Goal: Find specific page/section: Find specific page/section

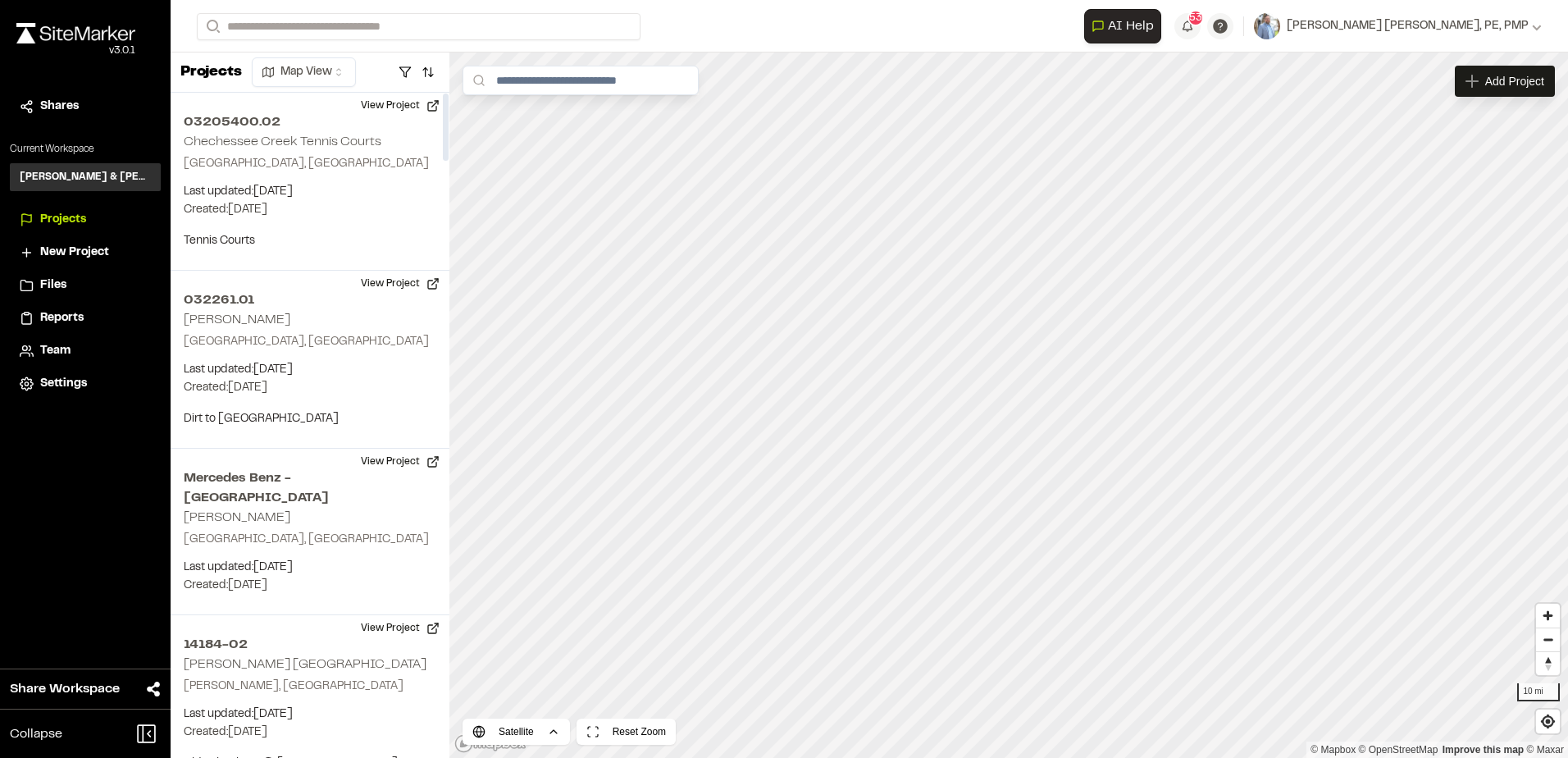
click at [59, 314] on span "Reports" at bounding box center [62, 318] width 43 height 18
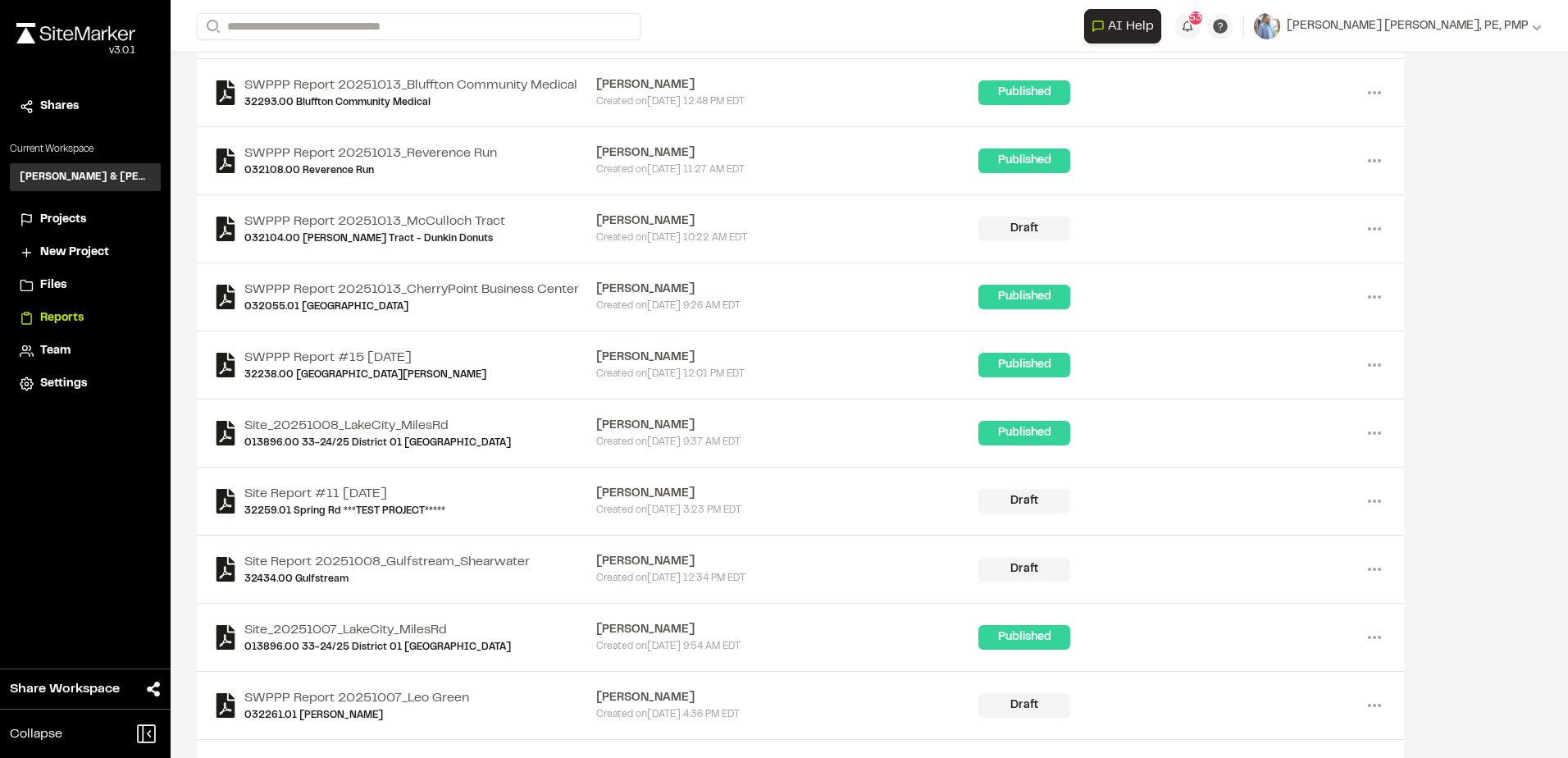
scroll to position [656, 0]
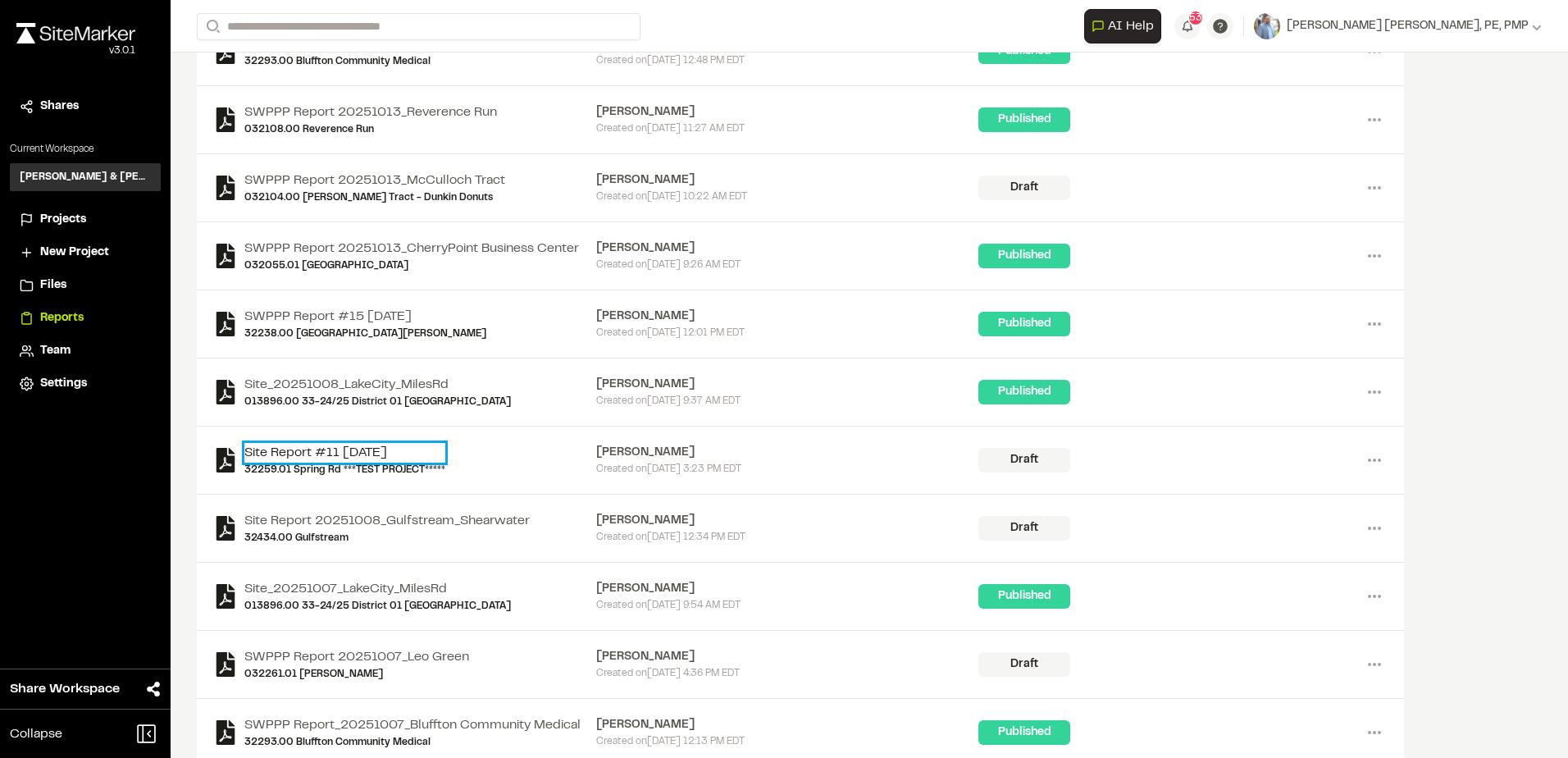
click at [405, 443] on link "Site Report #11 2025-10-08" at bounding box center [345, 452] width 201 height 20
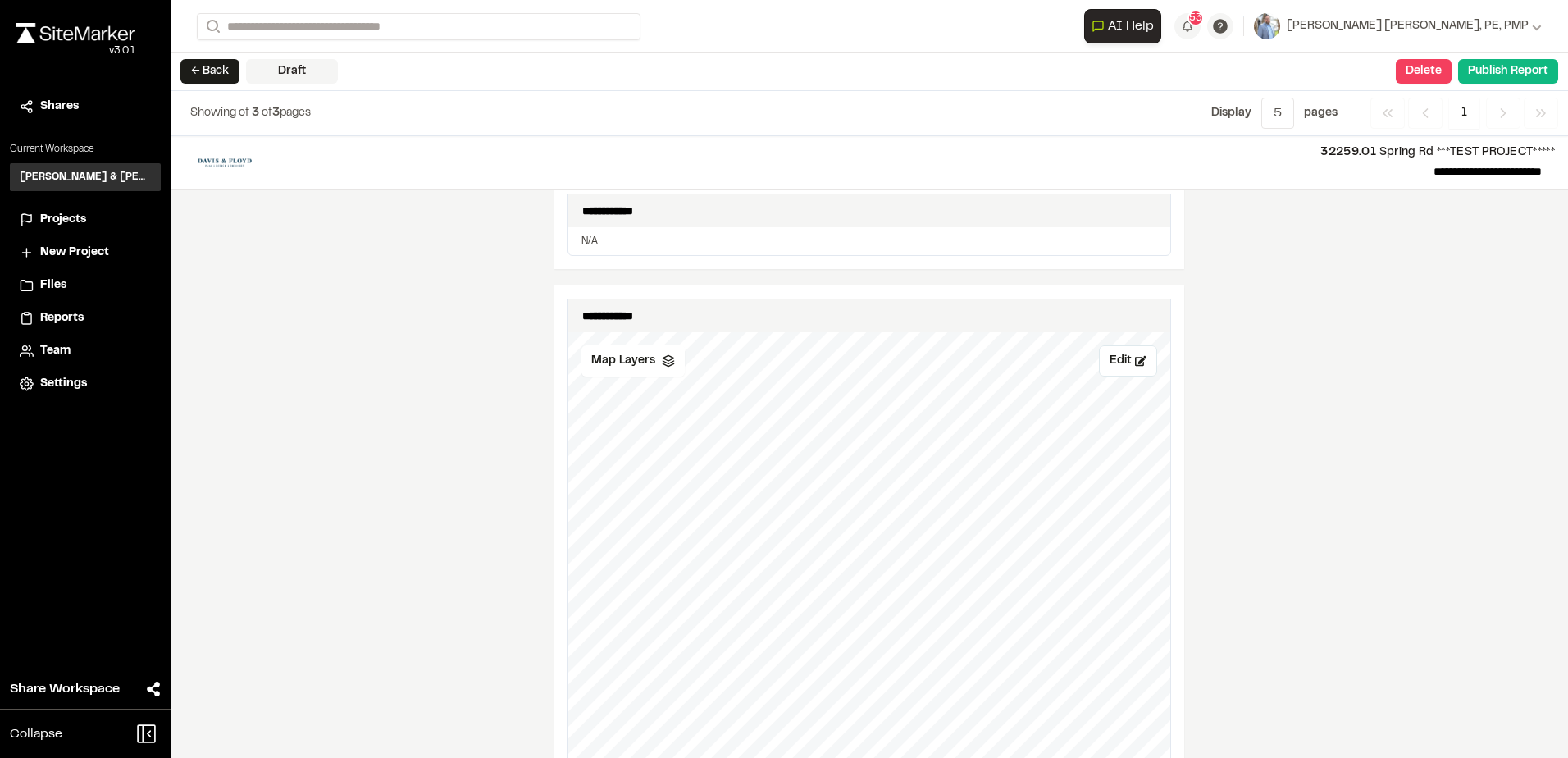
scroll to position [625, 0]
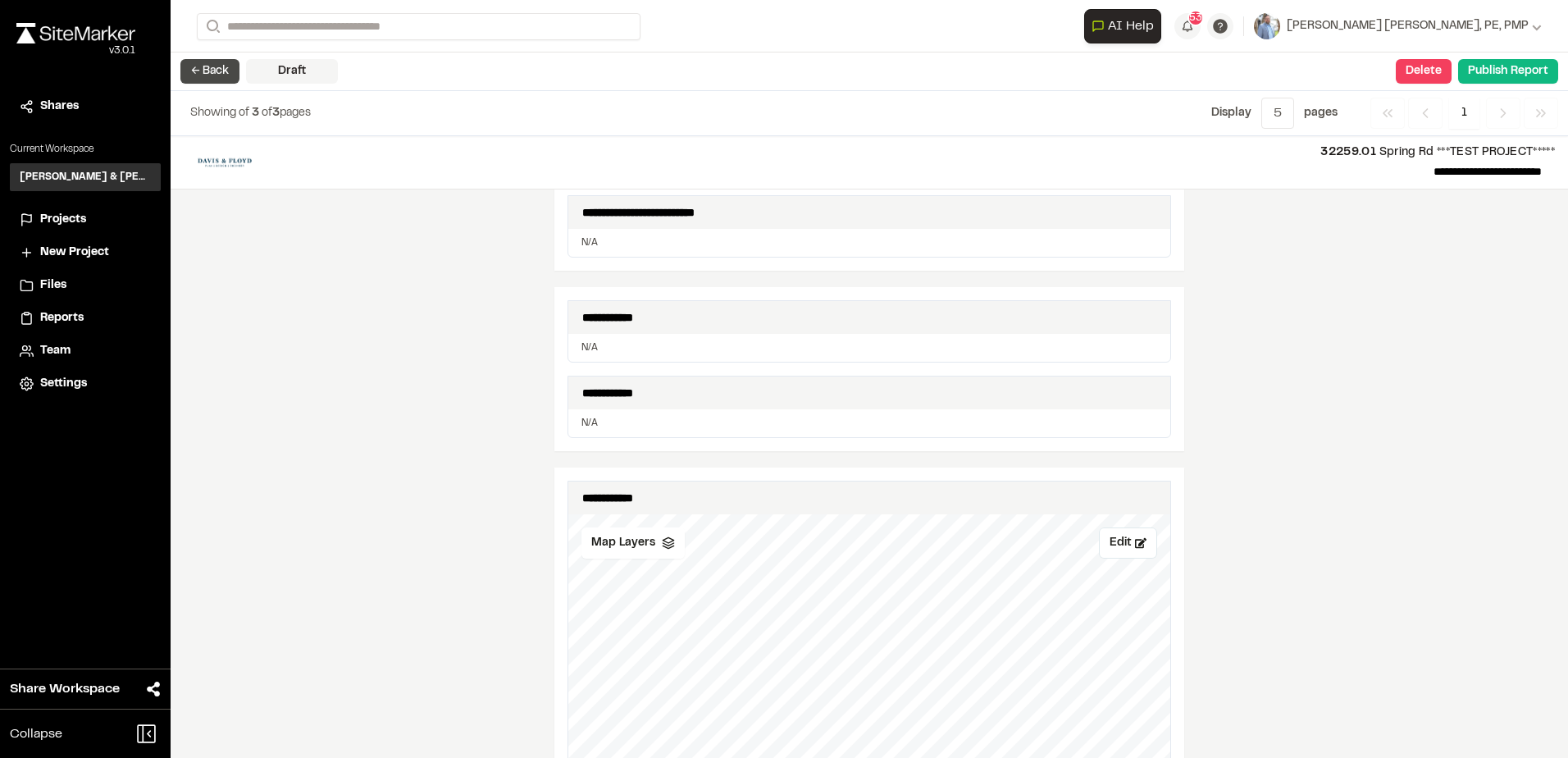
click at [211, 75] on button "← Back" at bounding box center [210, 71] width 59 height 24
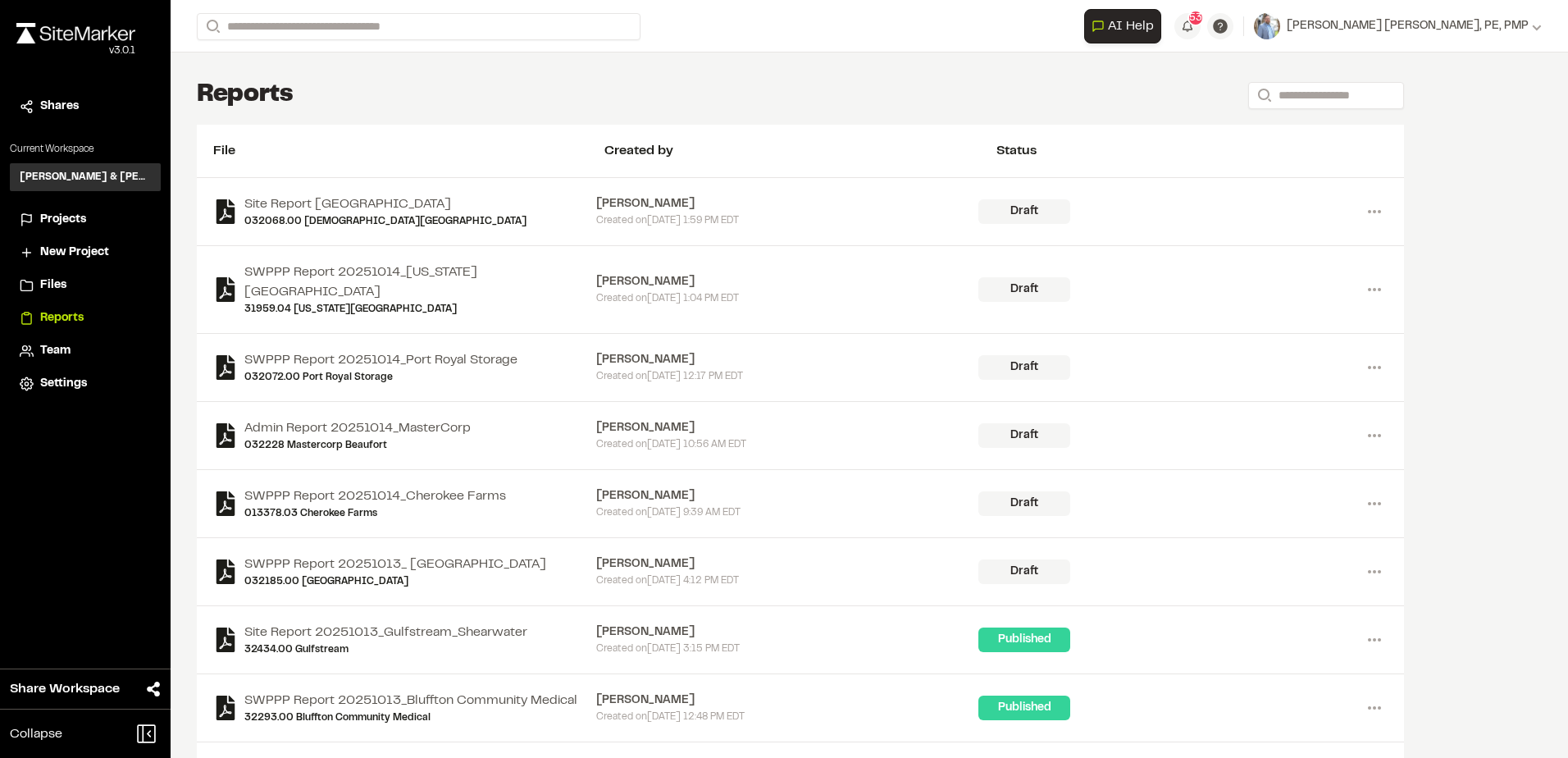
click at [75, 230] on li "Projects" at bounding box center [85, 220] width 151 height 31
click at [68, 225] on span "Projects" at bounding box center [62, 219] width 46 height 18
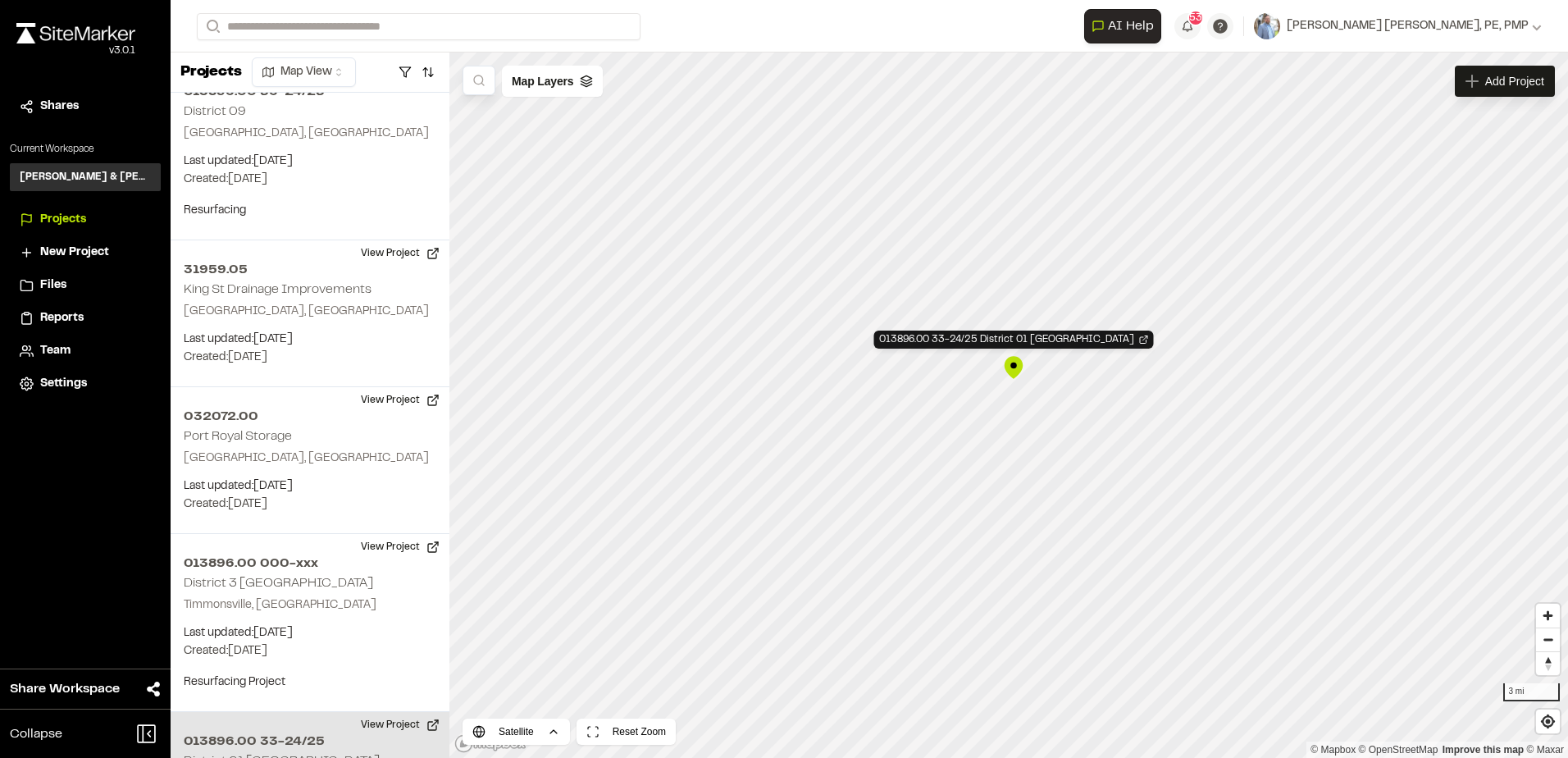
scroll to position [2898, 0]
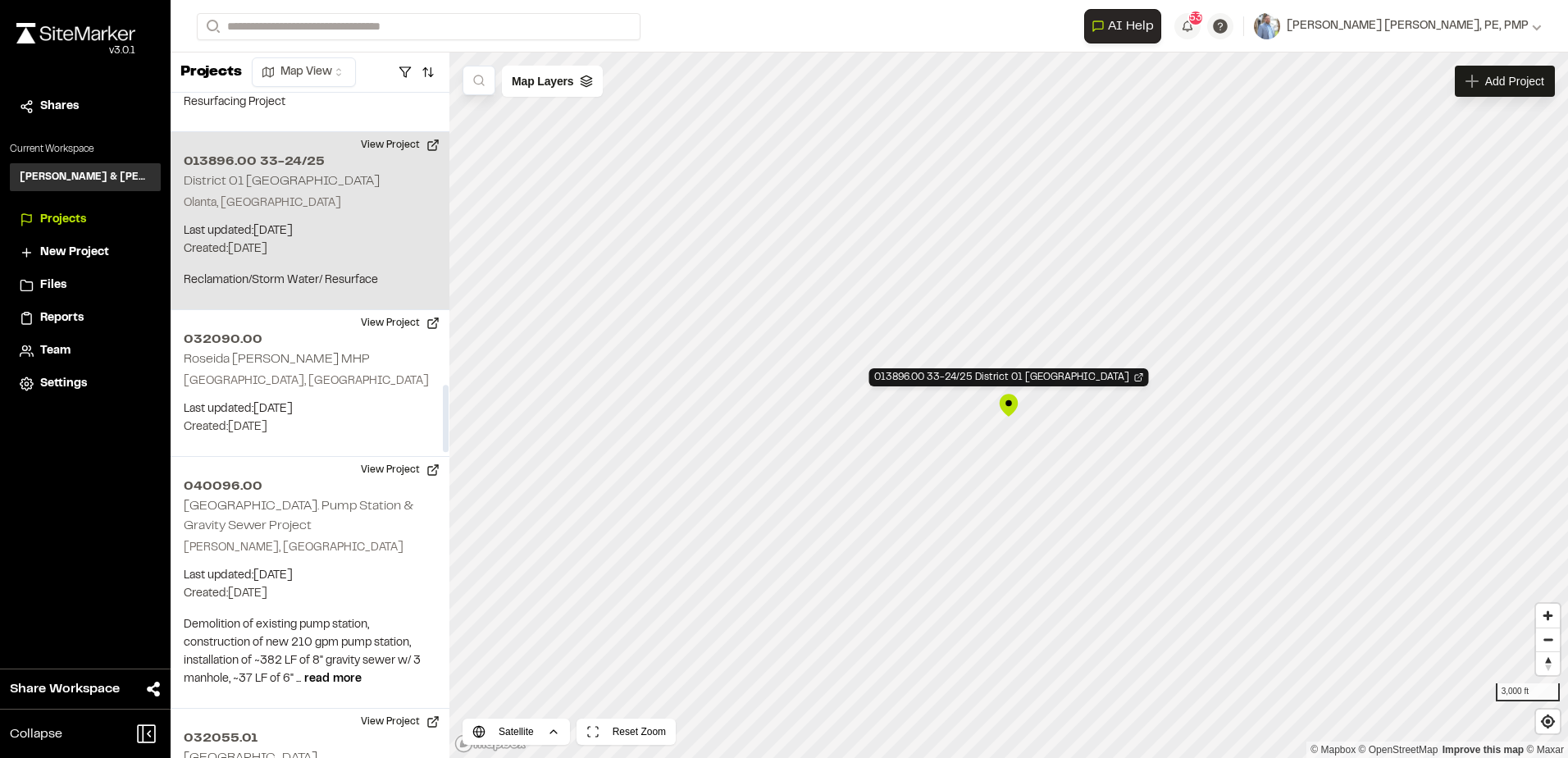
click at [320, 152] on h2 "013896.00 33-24/25" at bounding box center [310, 161] width 253 height 20
click at [408, 132] on button "View Project" at bounding box center [400, 145] width 99 height 26
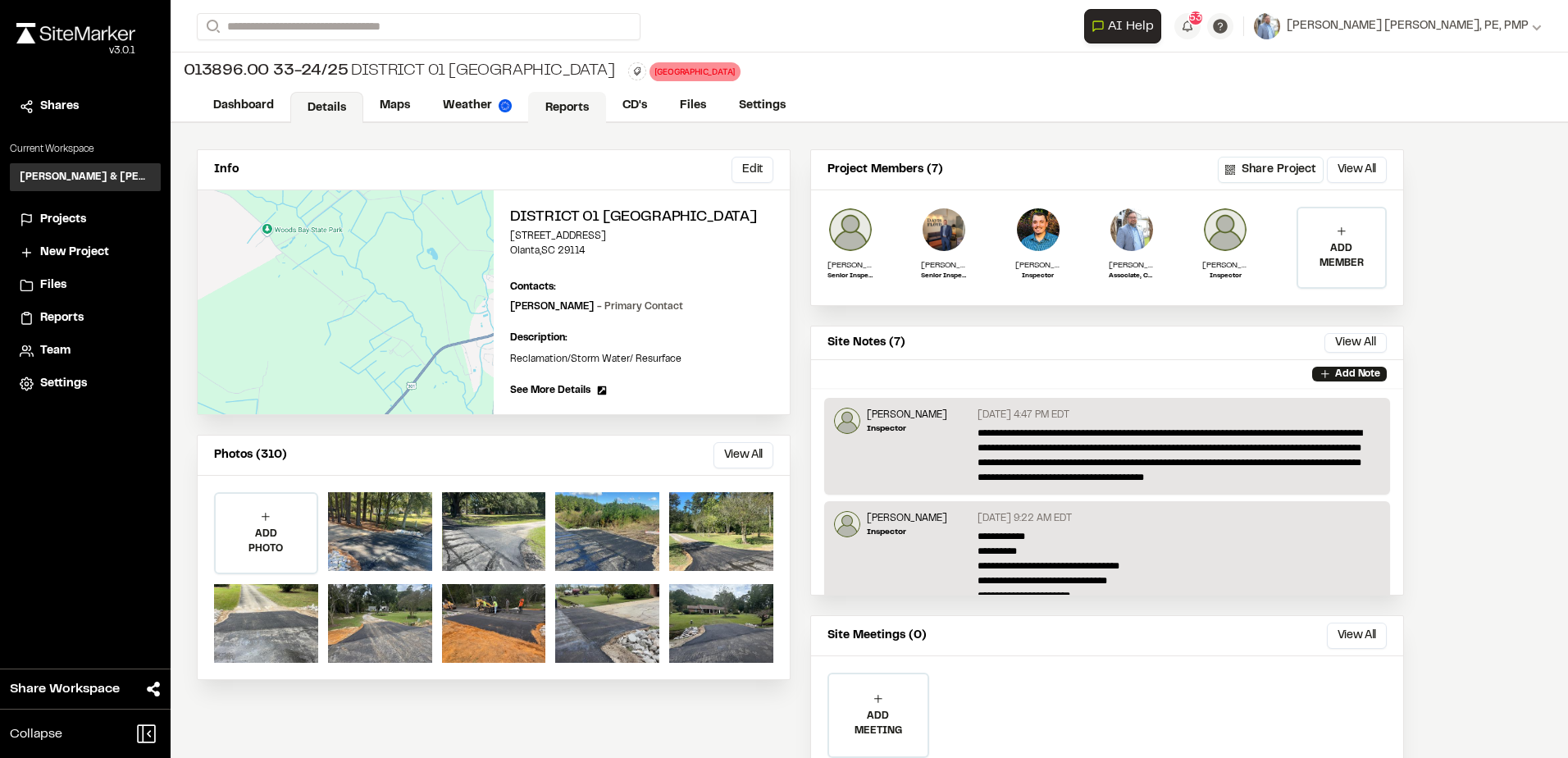
click at [580, 104] on link "Reports" at bounding box center [567, 107] width 78 height 31
